Goal: Task Accomplishment & Management: Complete application form

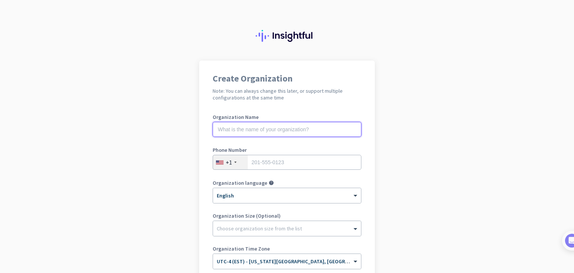
click at [315, 127] on input "text" at bounding box center [287, 129] width 149 height 15
type input "Mercor"
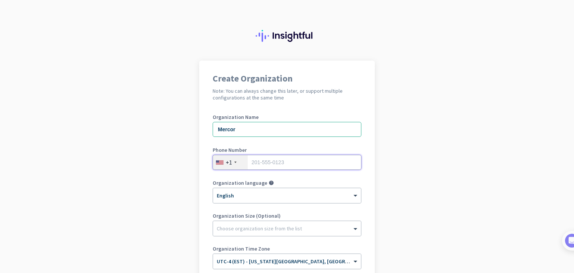
click at [282, 165] on input "tel" at bounding box center [287, 162] width 149 height 15
type input "2014013148"
click at [252, 224] on div at bounding box center [287, 226] width 148 height 7
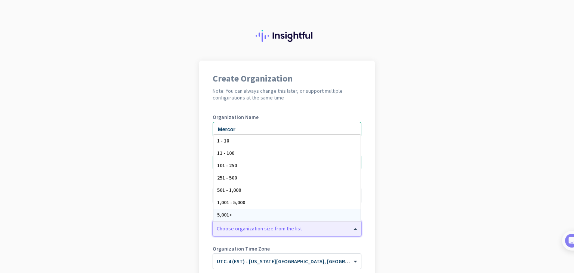
click at [445, 184] on app-onboarding-organization "Create Organization Note: You can always change this later, or support multiple…" at bounding box center [287, 223] width 574 height 324
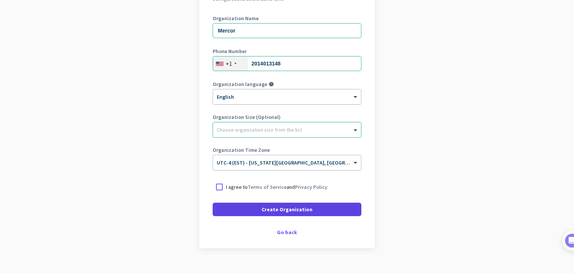
scroll to position [111, 0]
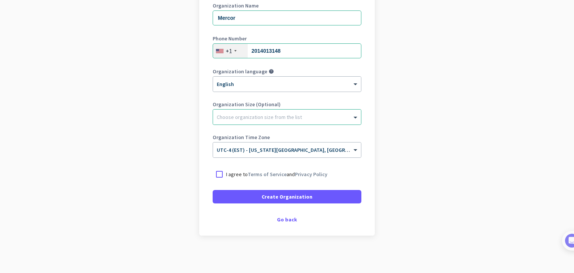
click at [236, 174] on p "I agree to Terms of Service and Privacy Policy" at bounding box center [276, 173] width 101 height 7
click at [0, 0] on input "I agree to Terms of Service and Privacy Policy" at bounding box center [0, 0] width 0 height 0
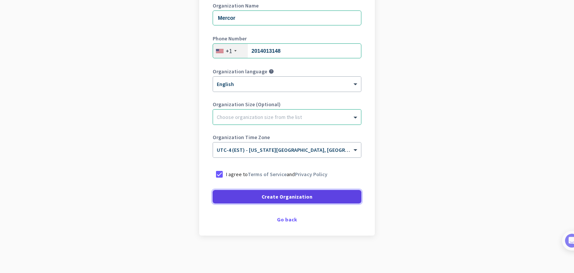
click at [247, 201] on span at bounding box center [287, 197] width 149 height 18
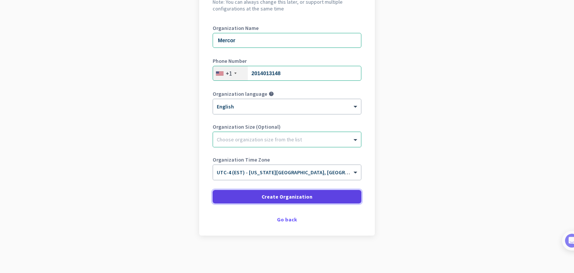
scroll to position [89, 0]
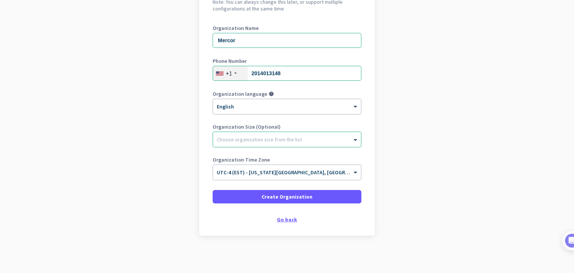
click at [281, 221] on div "Go back" at bounding box center [287, 219] width 149 height 5
